Goal: Find specific fact: Find specific page/section

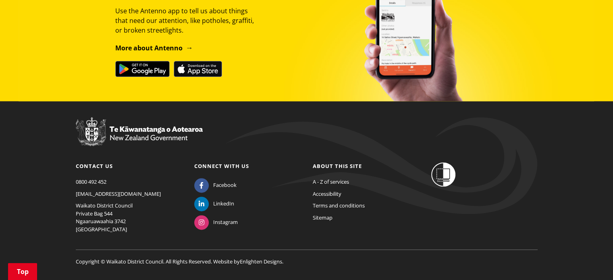
scroll to position [999, 0]
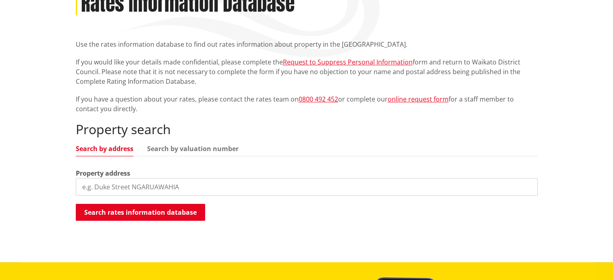
scroll to position [156, 0]
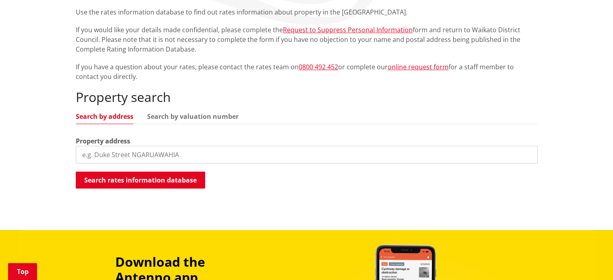
click at [106, 152] on input "search" at bounding box center [307, 155] width 462 height 18
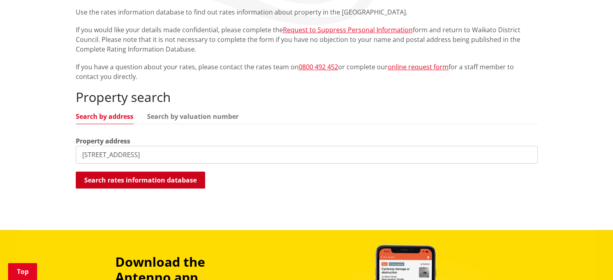
type input "74 Ruebe Road"
click at [165, 178] on button "Search rates information database" at bounding box center [140, 180] width 129 height 17
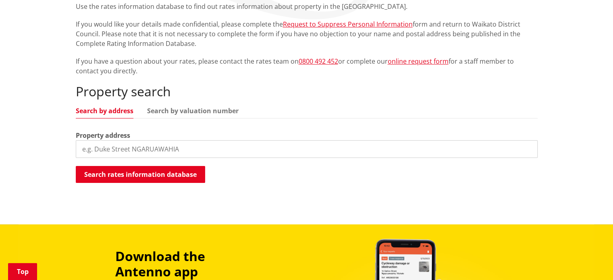
scroll to position [166, 0]
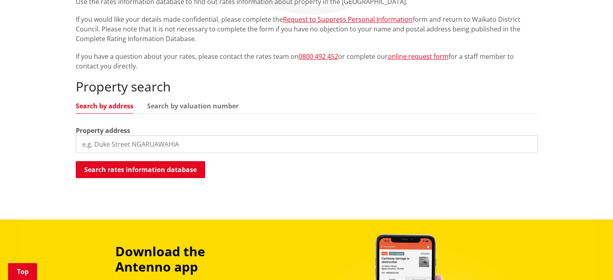
click at [114, 141] on input "search" at bounding box center [307, 144] width 462 height 18
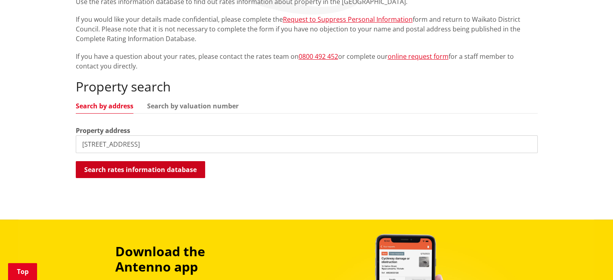
type input "72 Ruebe Road"
click at [122, 166] on button "Search rates information database" at bounding box center [140, 169] width 129 height 17
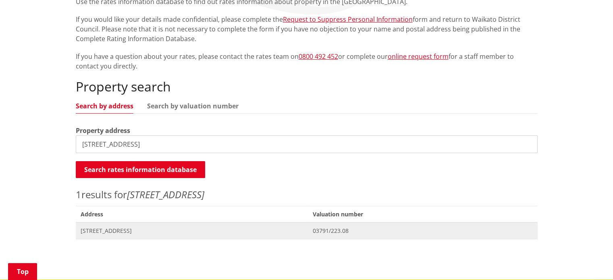
click at [143, 232] on span "72 Ruebe Road PUKEKOHE" at bounding box center [192, 231] width 223 height 8
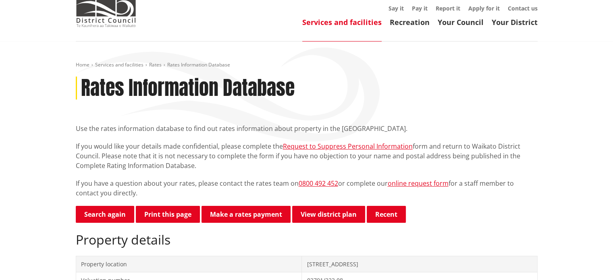
scroll to position [32, 0]
